Goal: Find specific page/section: Find specific page/section

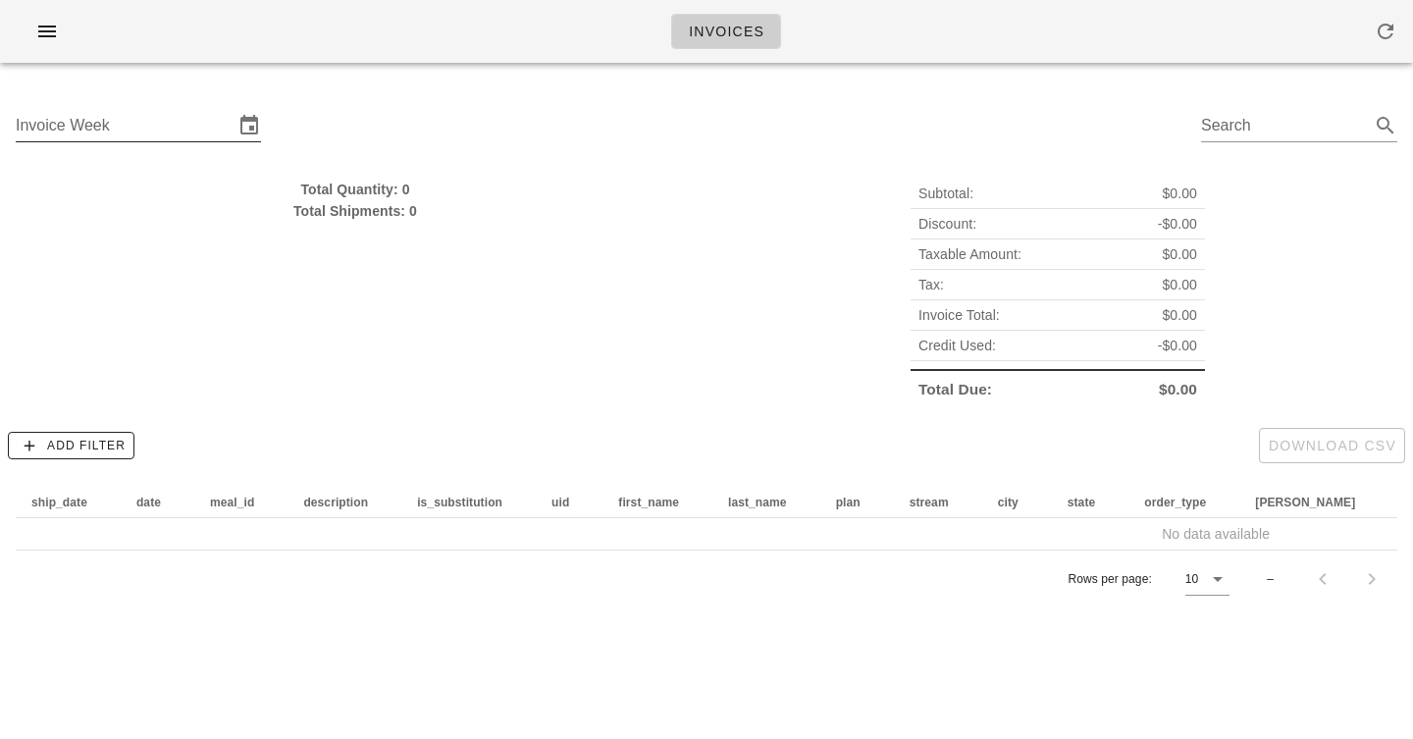
click at [183, 144] on div "Invoice Week" at bounding box center [138, 136] width 245 height 53
click at [181, 127] on input "Invoice Week" at bounding box center [125, 125] width 218 height 31
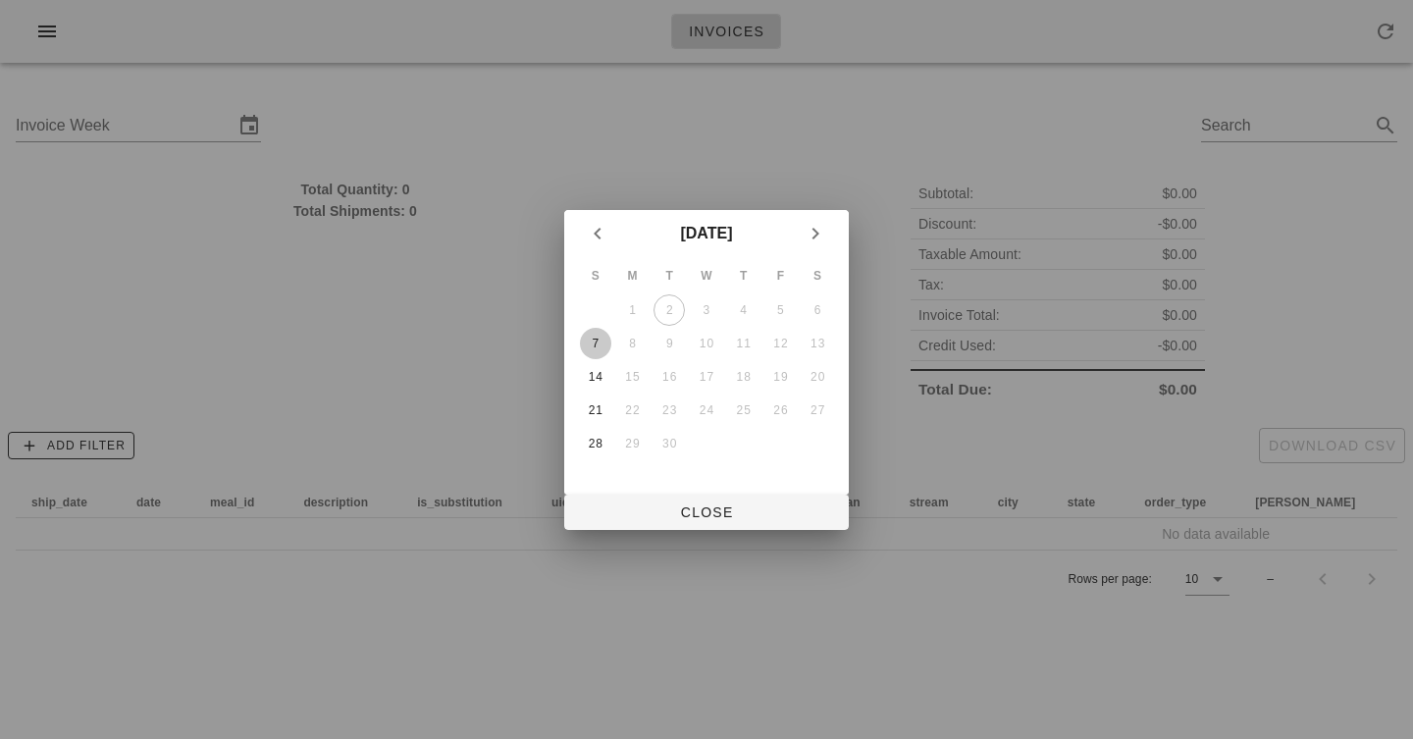
click at [596, 339] on div "7" at bounding box center [595, 344] width 31 height 14
click at [713, 504] on span "Close" at bounding box center [706, 512] width 253 height 16
type input "[DATE]"
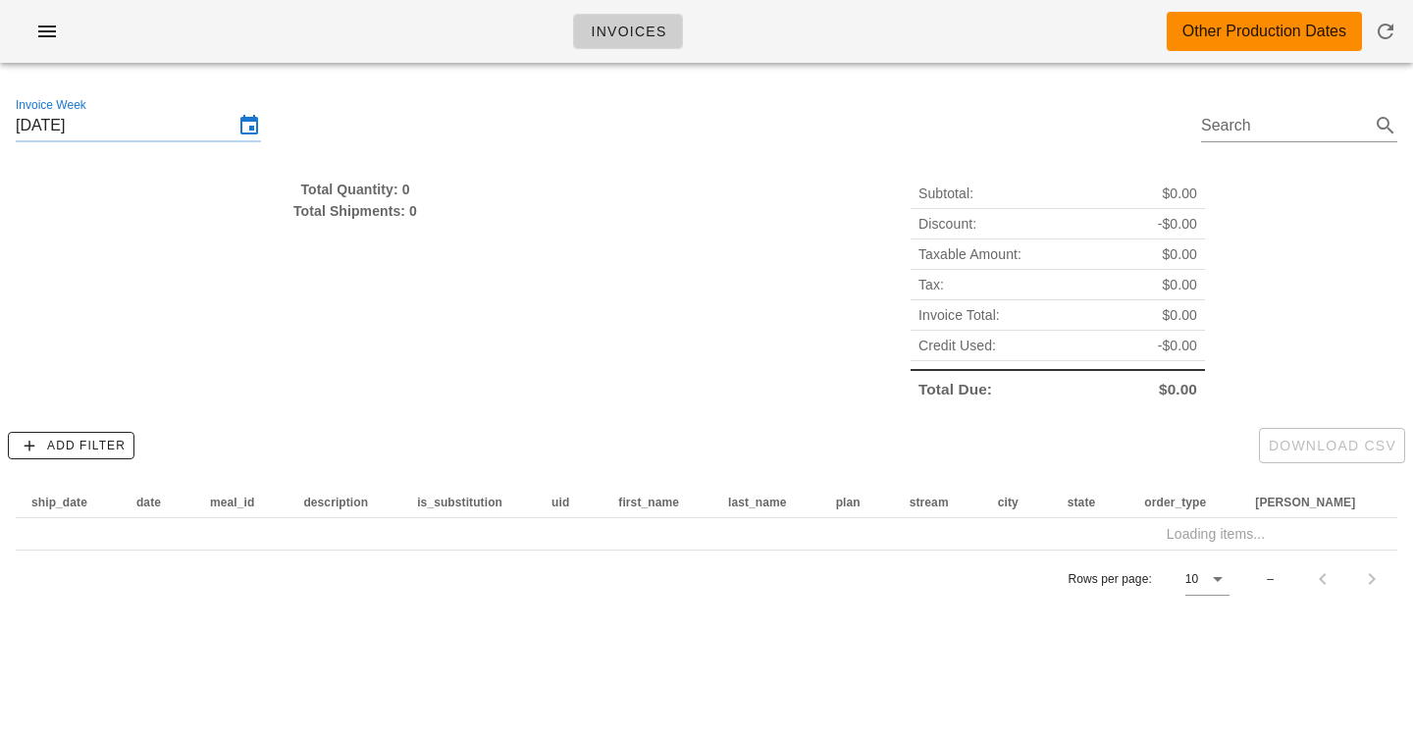
click at [990, 58] on div "Invoices Other Production Dates" at bounding box center [706, 31] width 1413 height 63
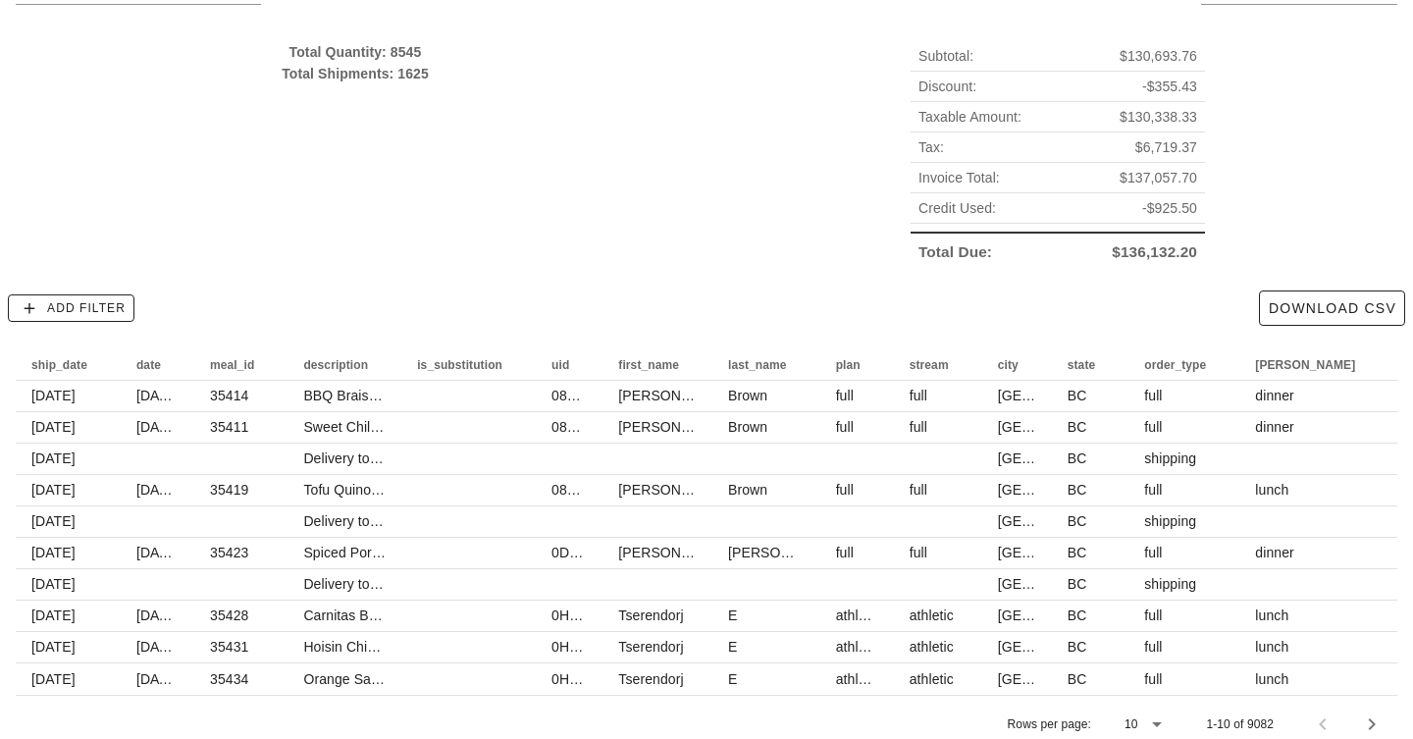
scroll to position [135, 0]
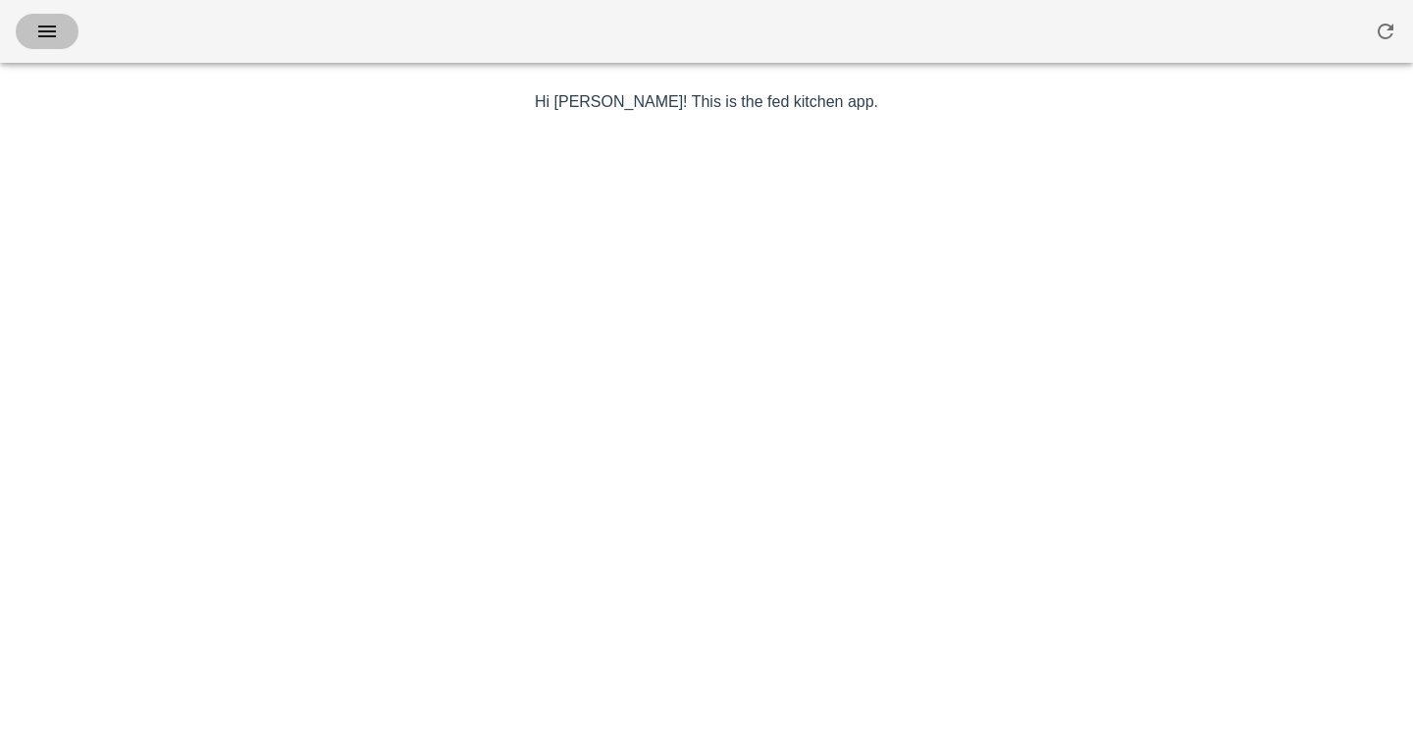
click at [50, 14] on button "button" at bounding box center [47, 31] width 63 height 35
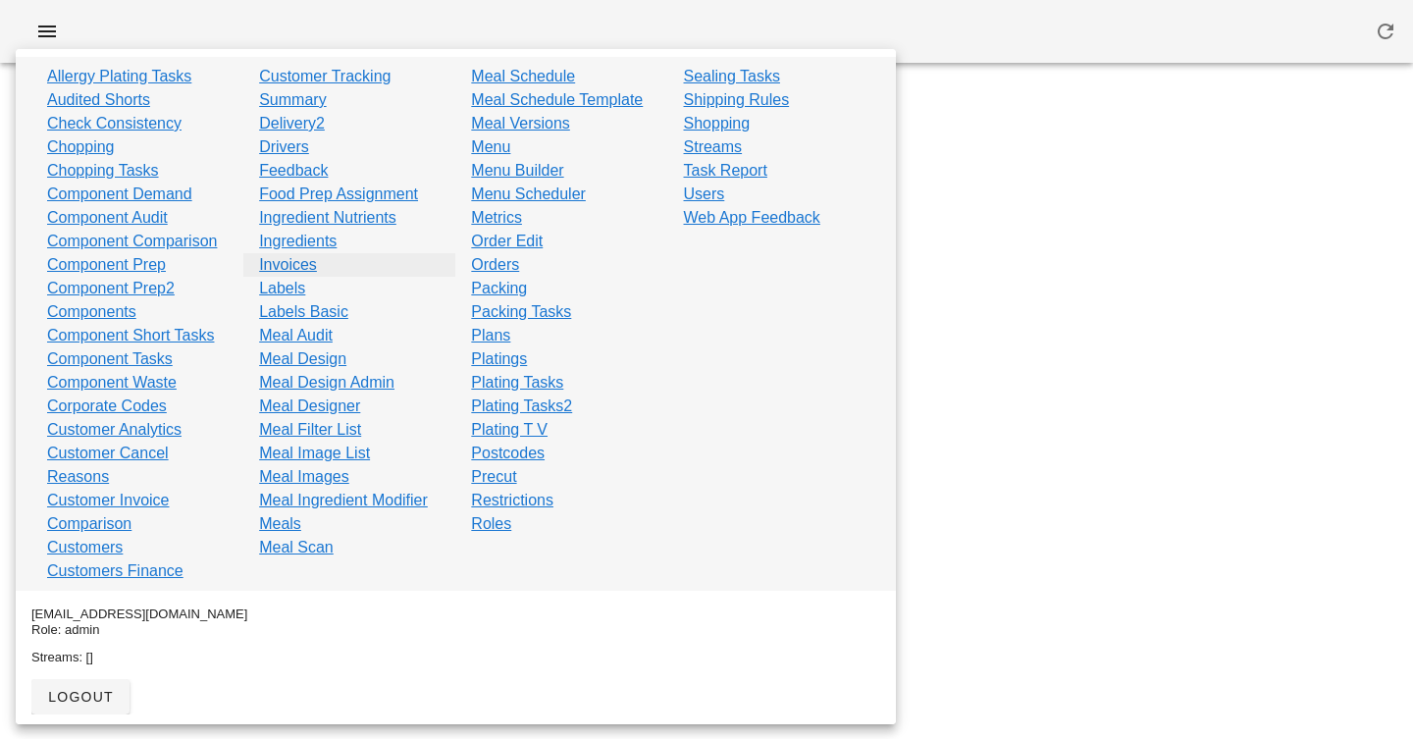
click at [290, 263] on link "Invoices" at bounding box center [288, 265] width 58 height 24
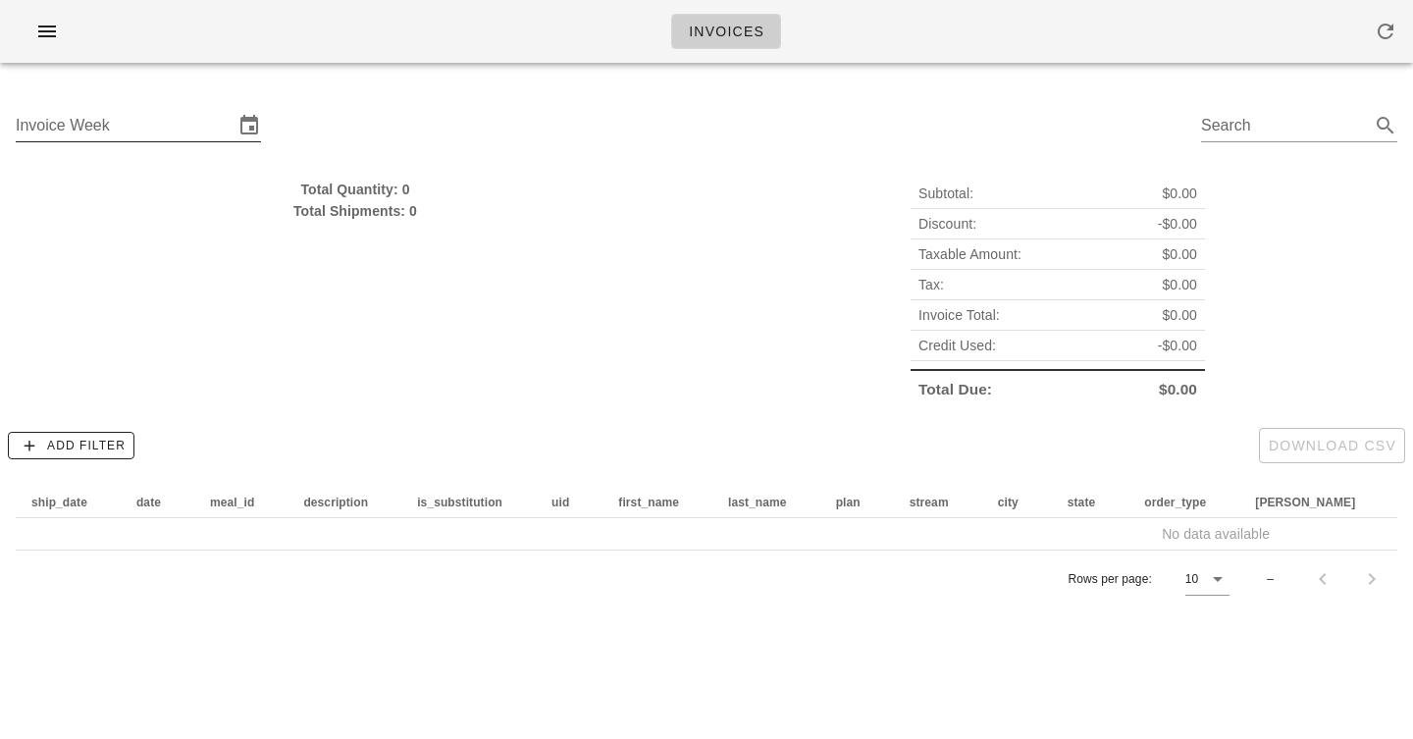
click at [154, 123] on input "Invoice Week" at bounding box center [125, 125] width 218 height 31
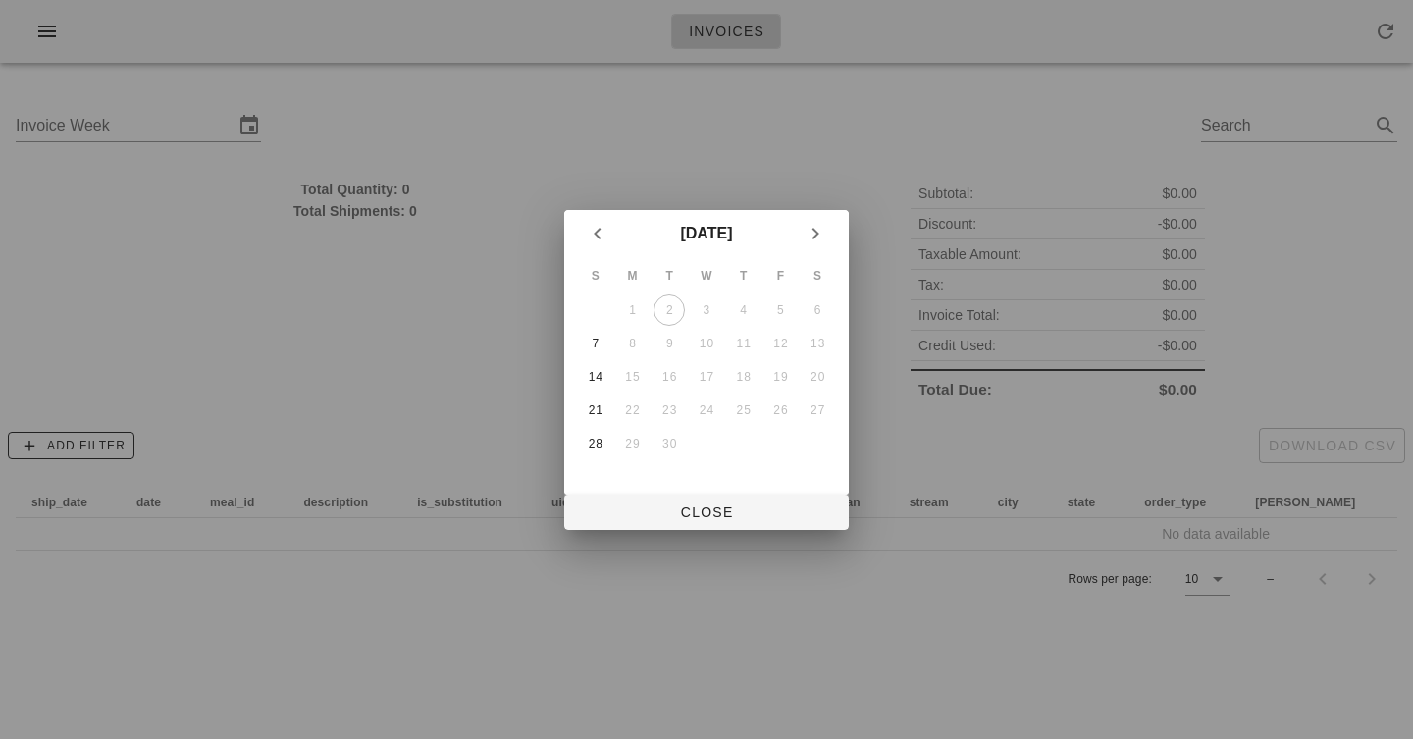
click at [482, 256] on div at bounding box center [706, 369] width 1413 height 739
